Goal: Find specific page/section: Find specific page/section

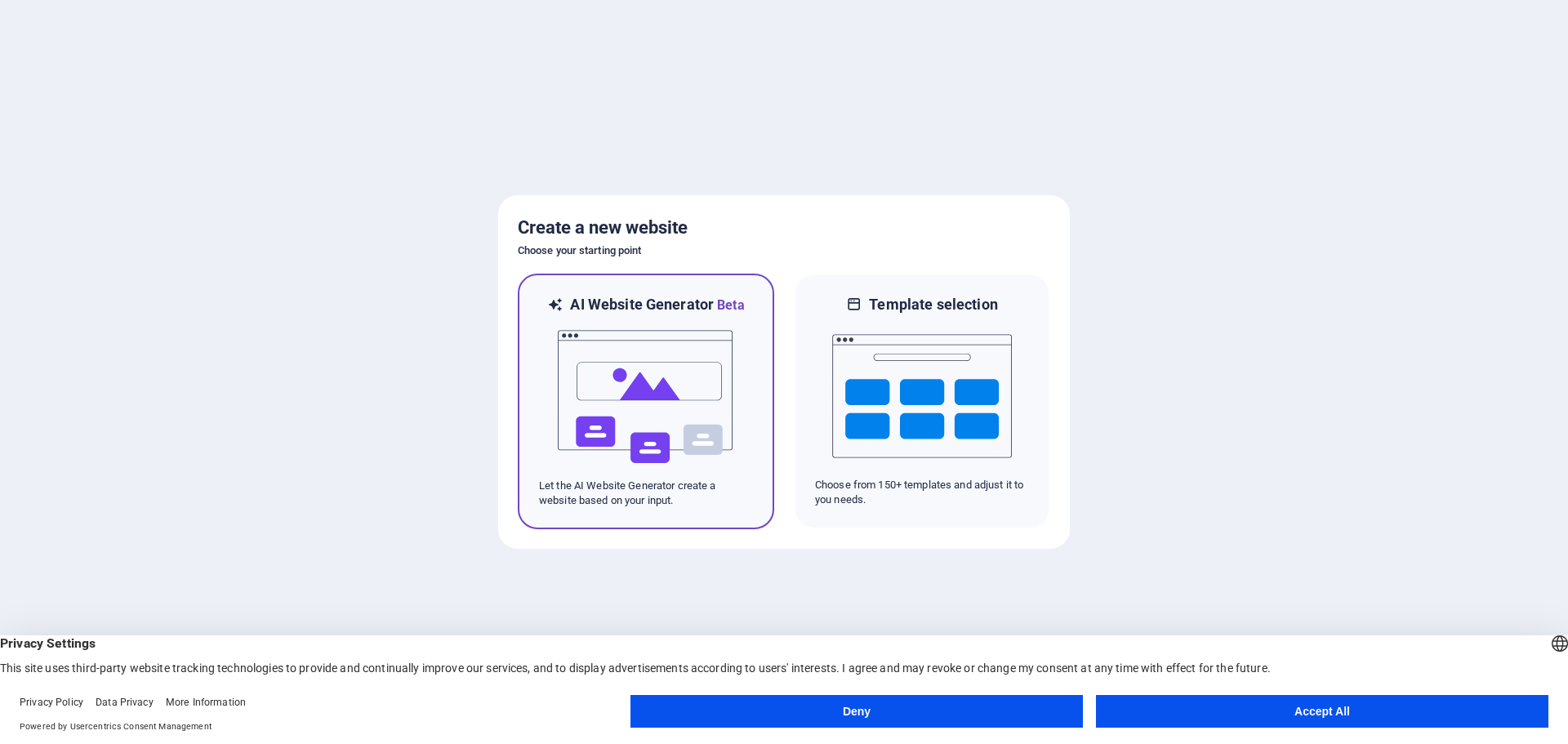
click at [644, 386] on img at bounding box center [646, 397] width 180 height 163
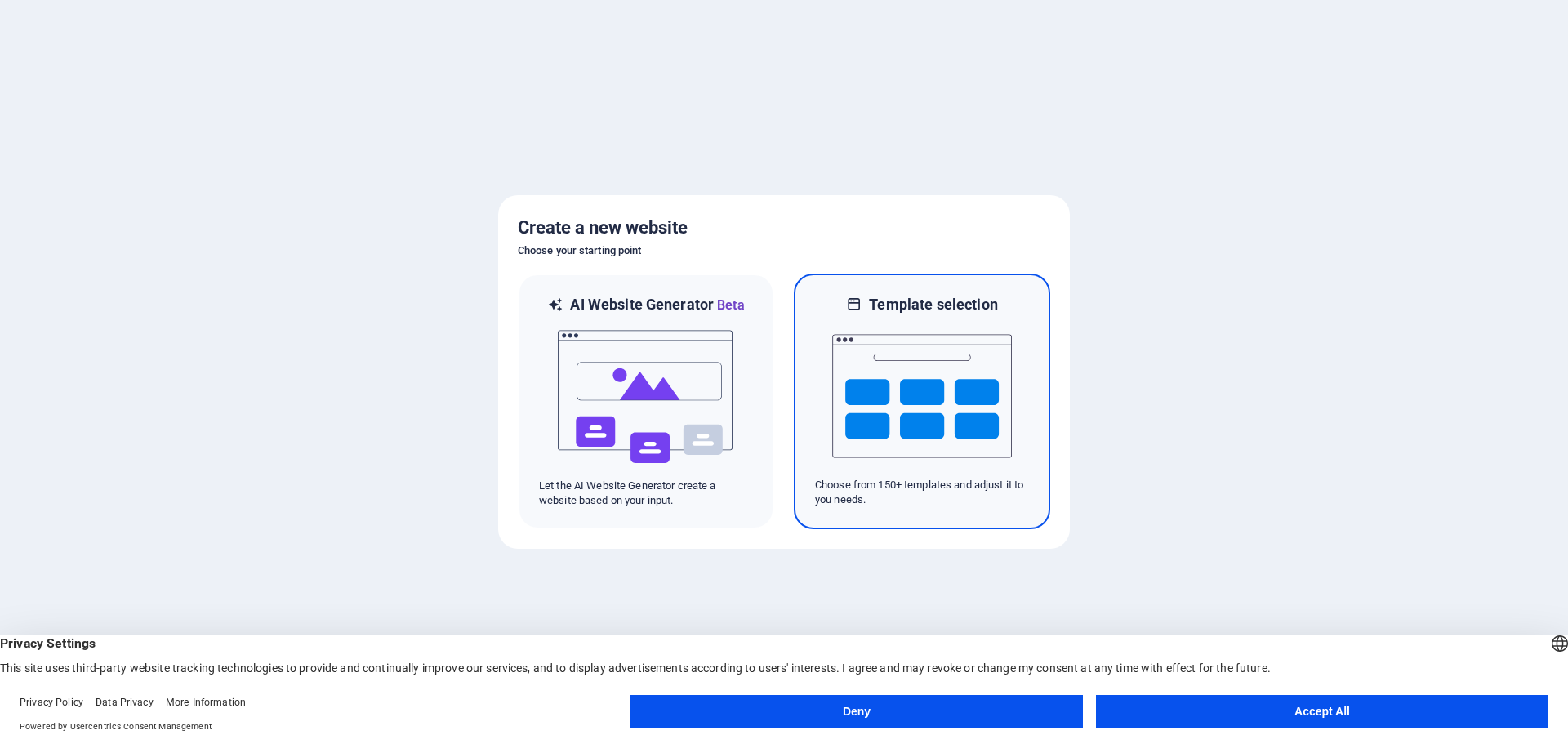
click at [923, 412] on img at bounding box center [922, 397] width 180 height 163
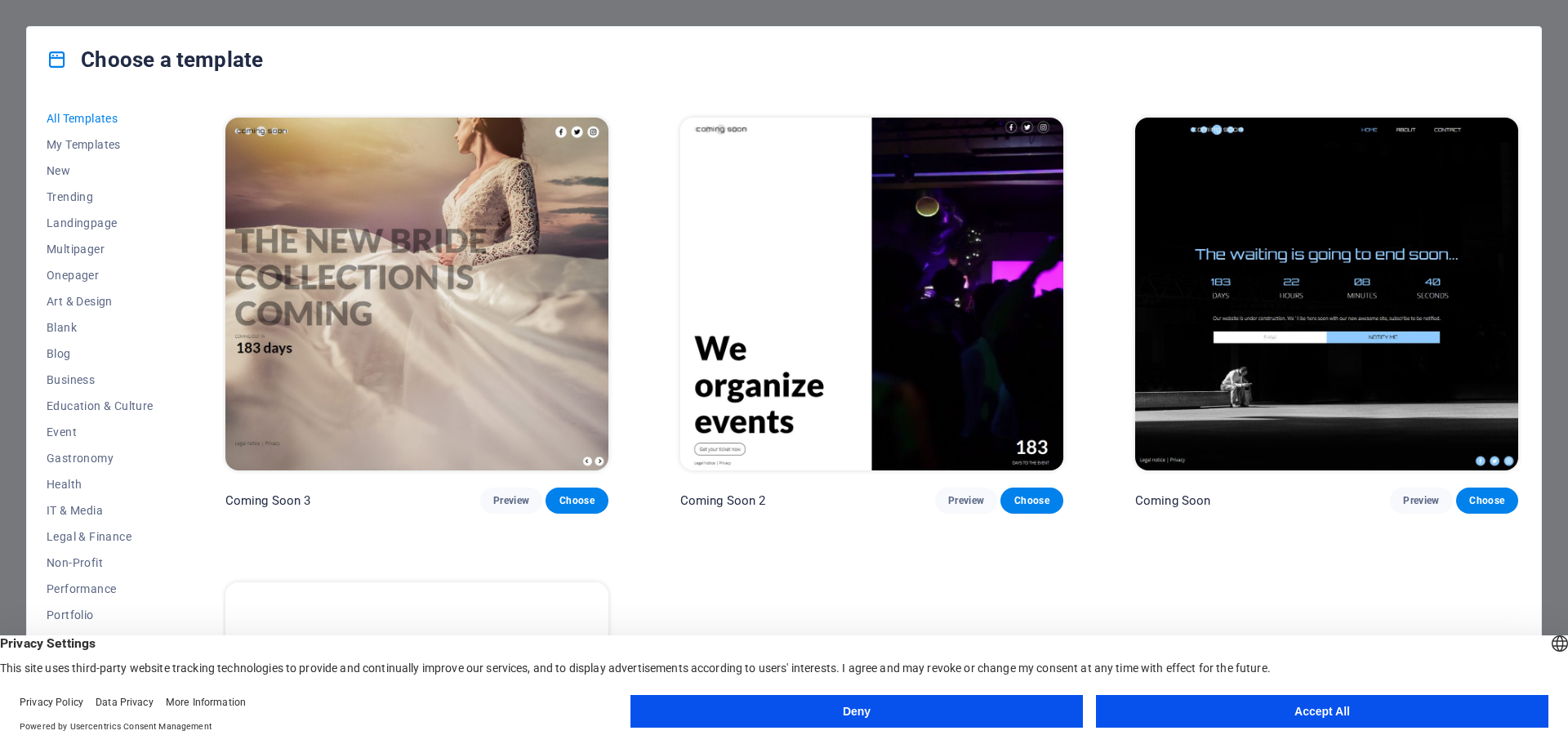
scroll to position [24878, 0]
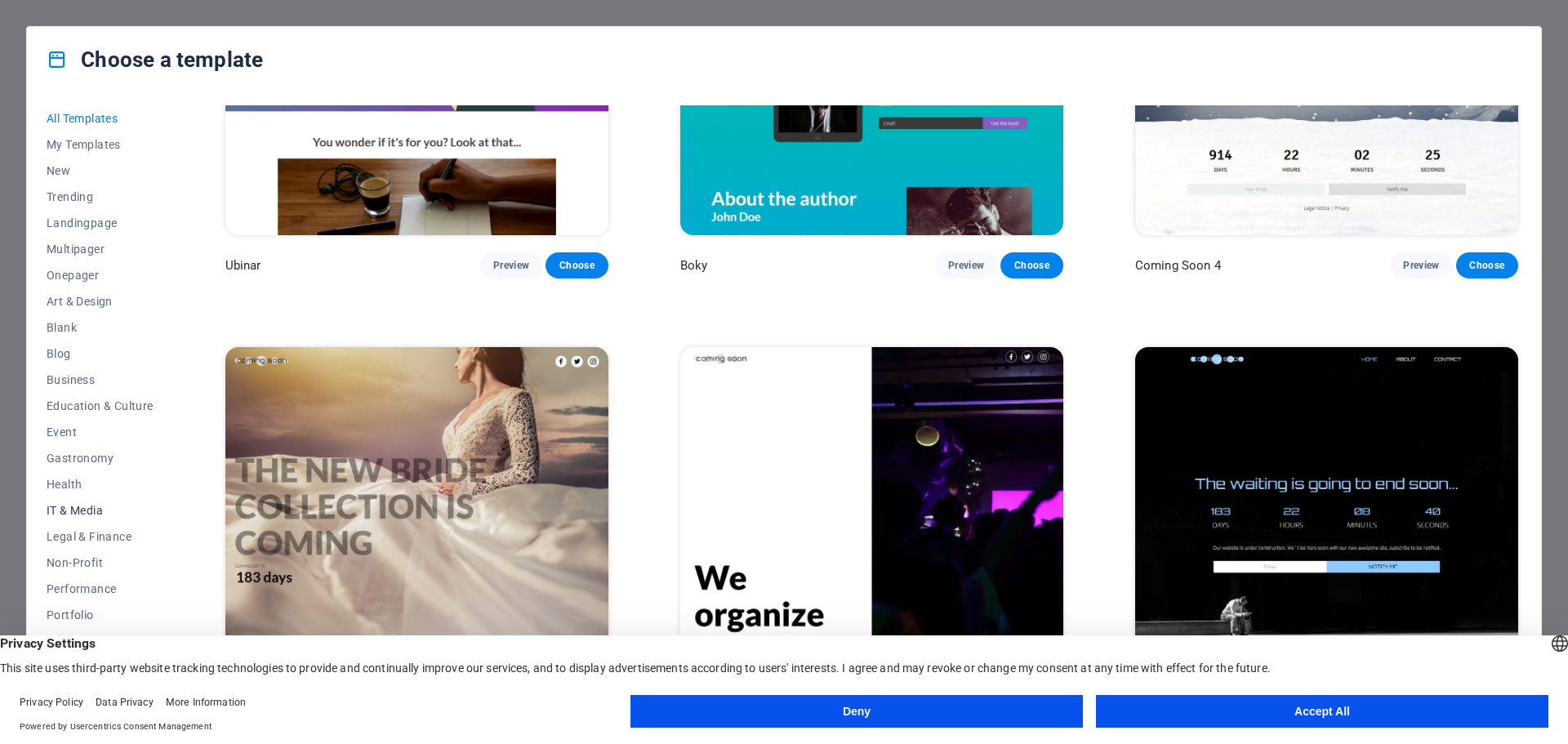
click at [93, 507] on span "IT & Media" at bounding box center [100, 511] width 107 height 13
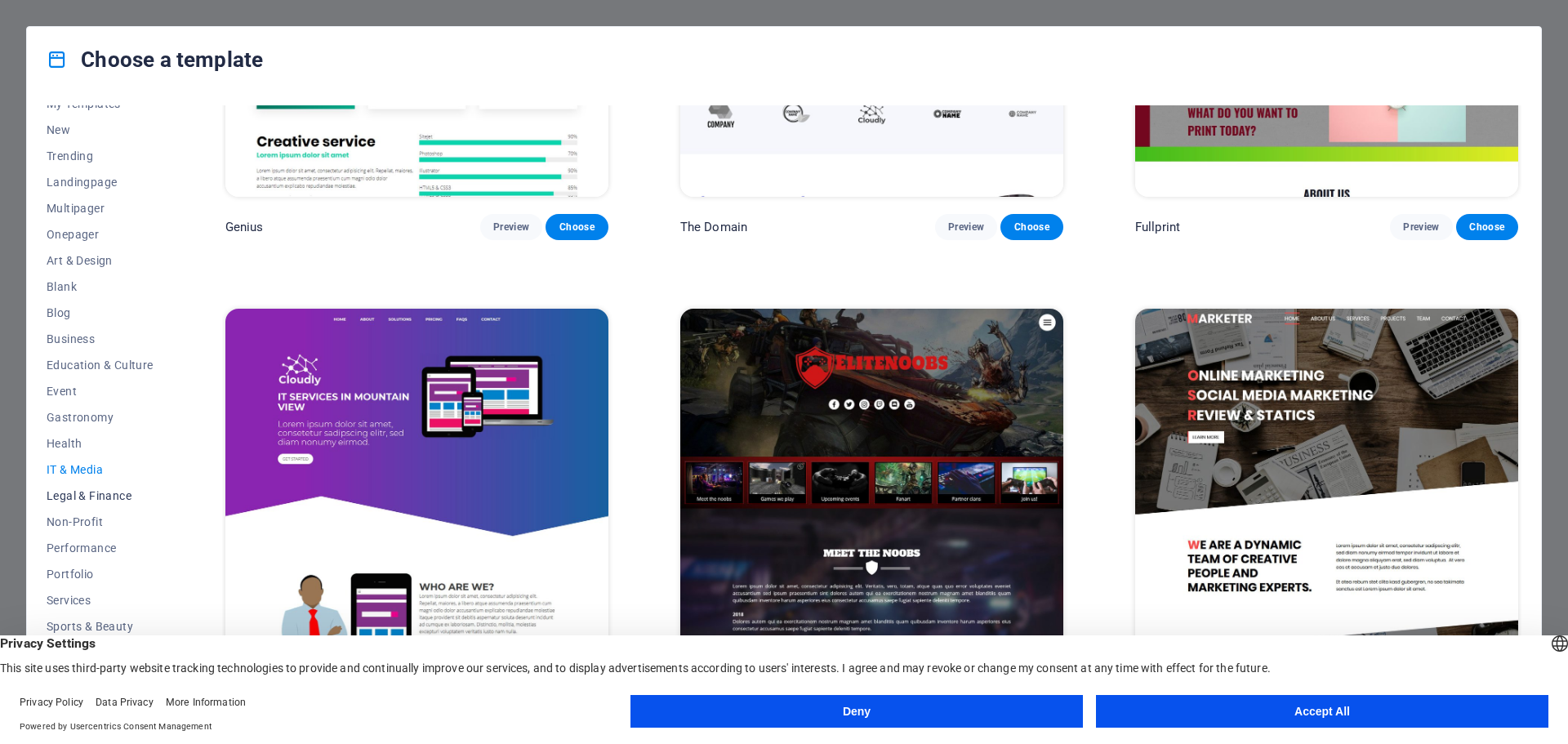
scroll to position [62, 0]
click at [91, 581] on span "Services" at bounding box center [100, 580] width 107 height 13
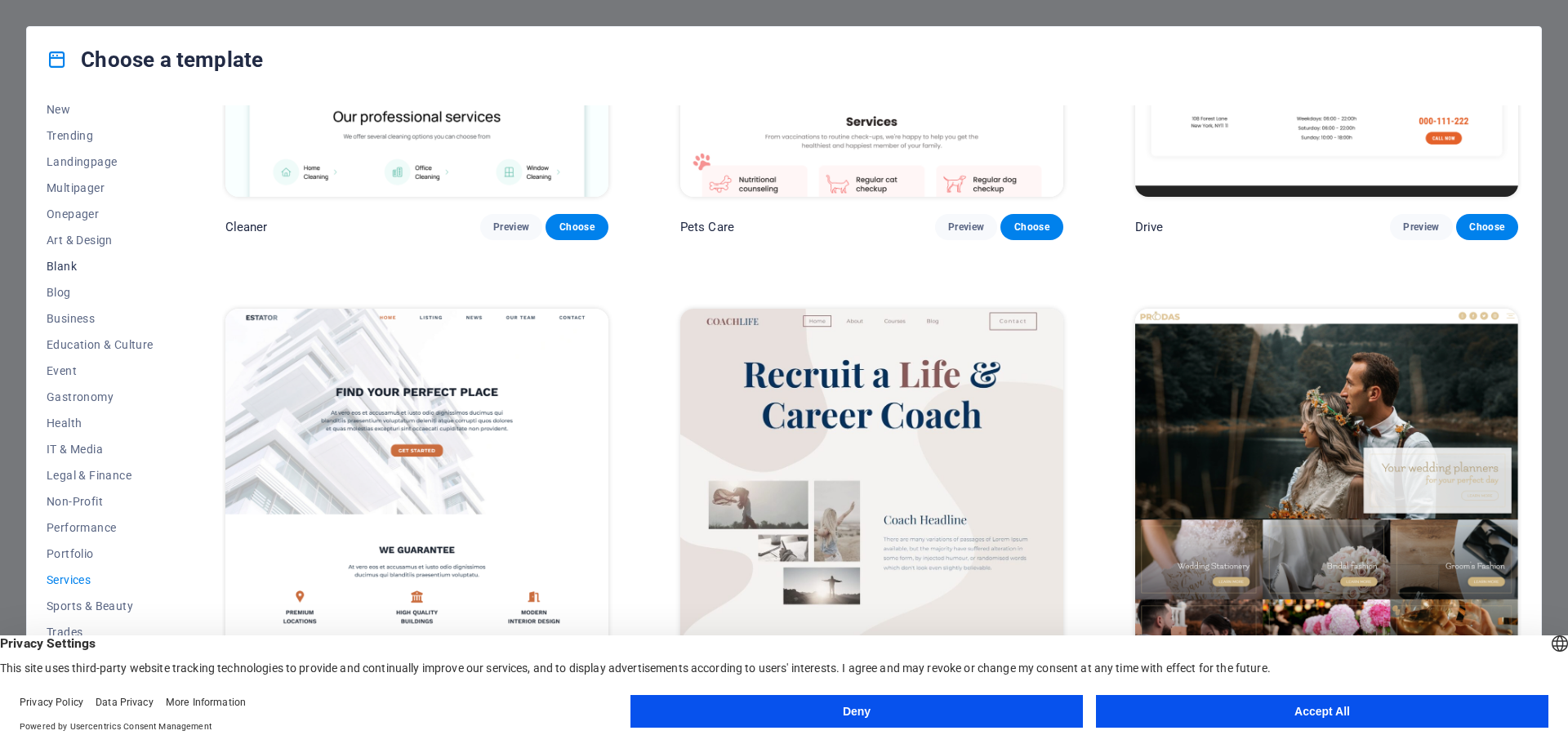
click at [77, 263] on span "Blank" at bounding box center [100, 267] width 107 height 13
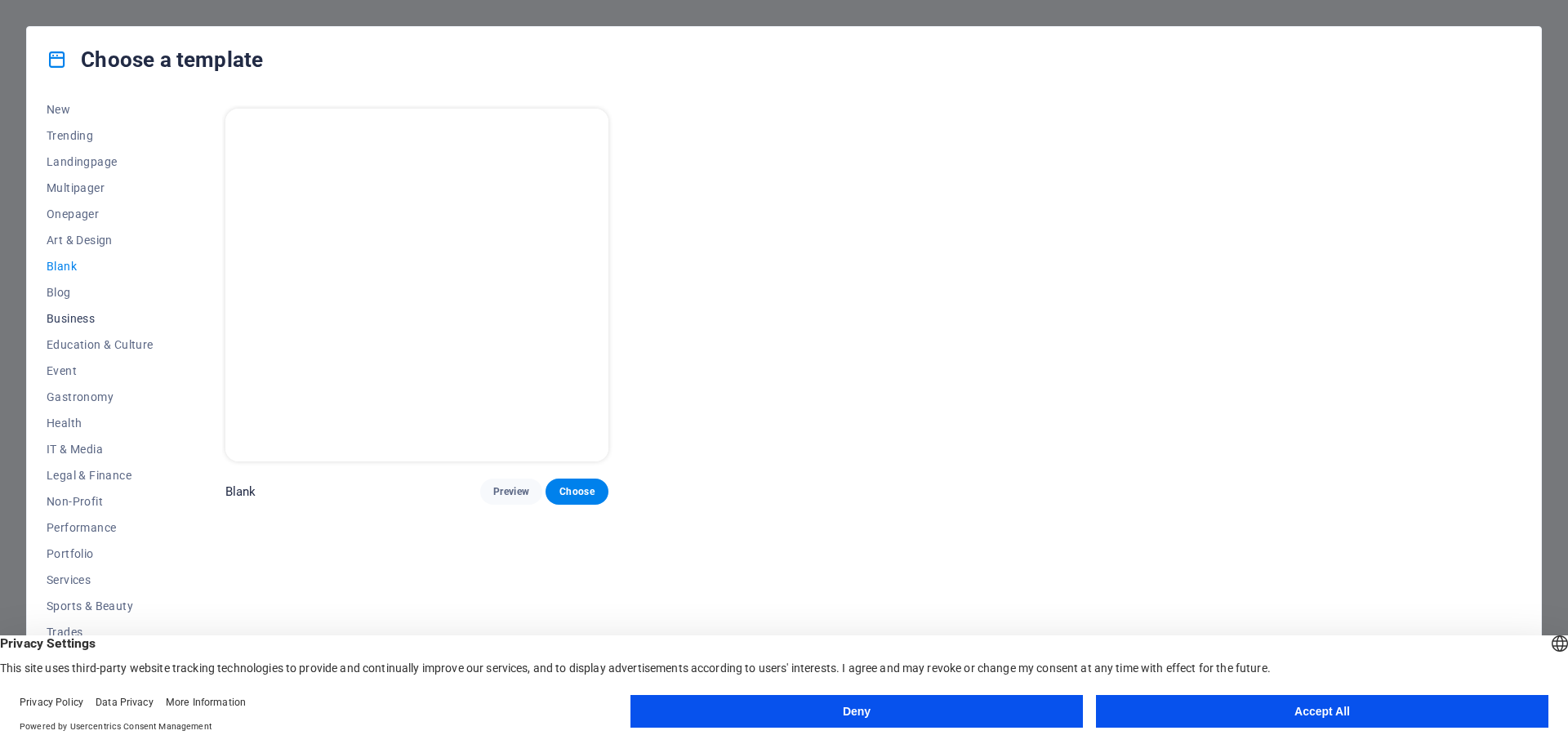
click at [87, 319] on span "Business" at bounding box center [100, 319] width 107 height 13
